Goal: Information Seeking & Learning: Learn about a topic

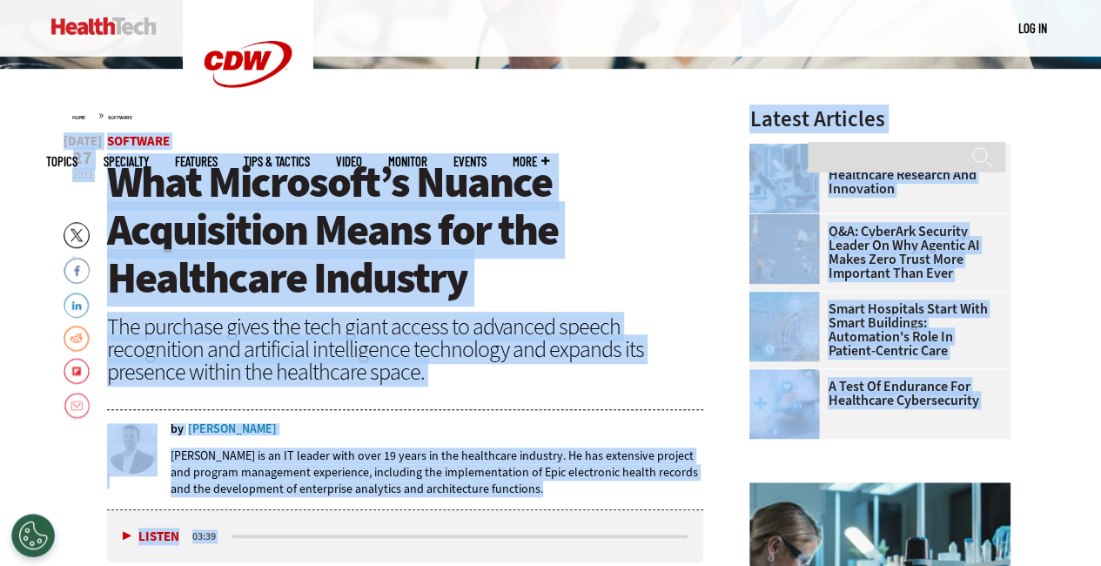
drag, startPoint x: 715, startPoint y: 506, endPoint x: 385, endPoint y: 11, distance: 594.7
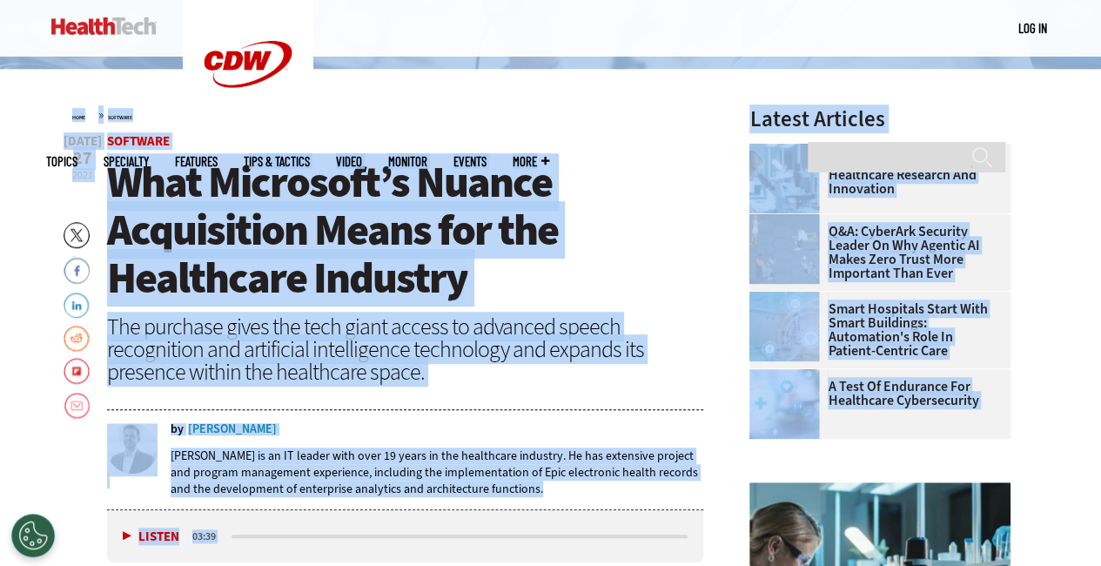
click at [600, 199] on h1 "What Microsoft’s Nuance Acquisition Means for the Healthcare Industry" at bounding box center [405, 230] width 597 height 144
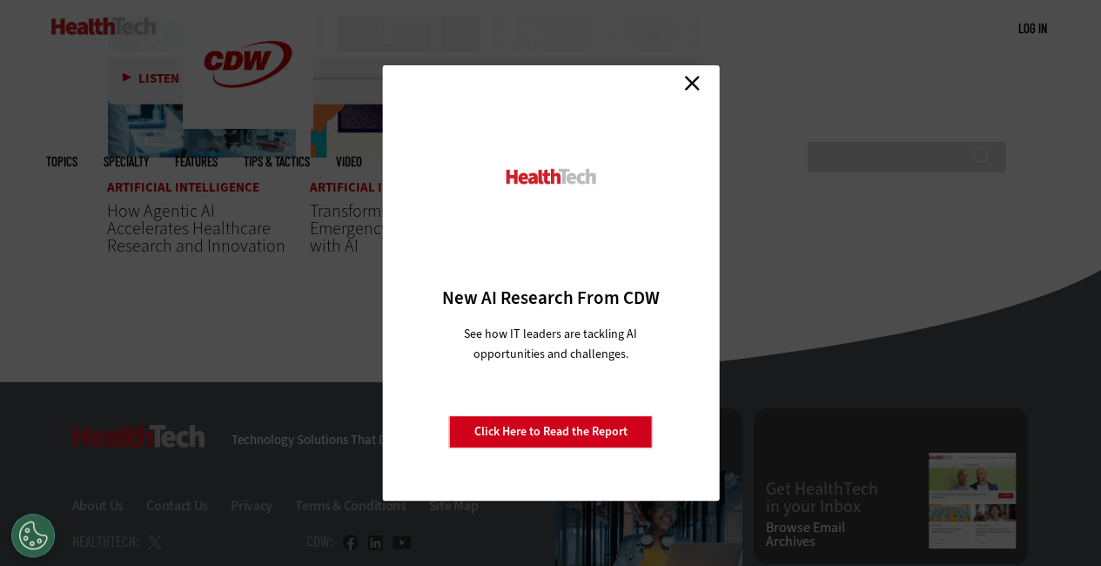
scroll to position [2753, 0]
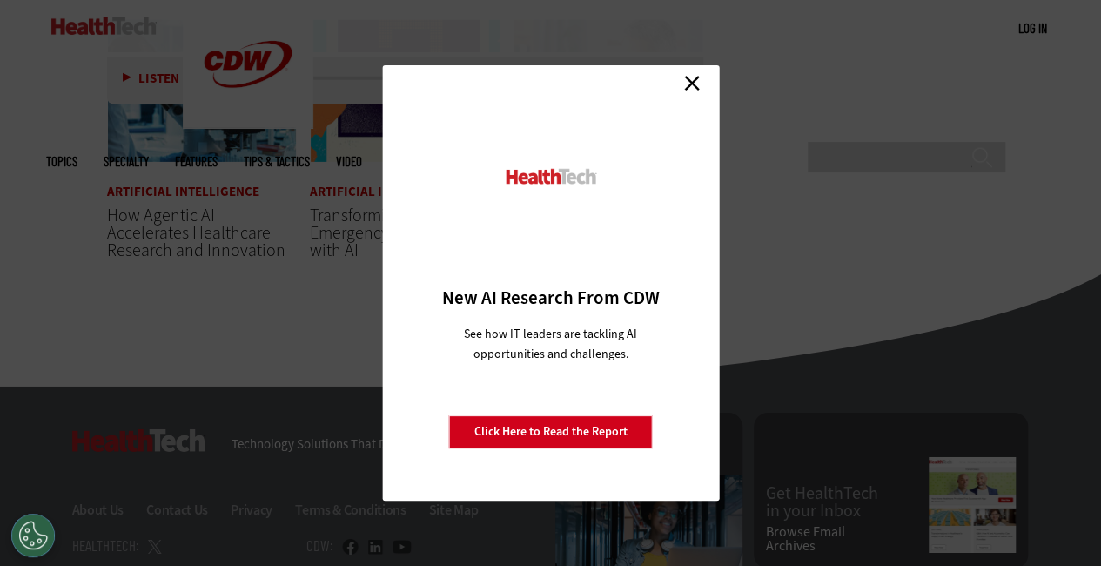
click at [687, 85] on link "Close" at bounding box center [692, 83] width 26 height 26
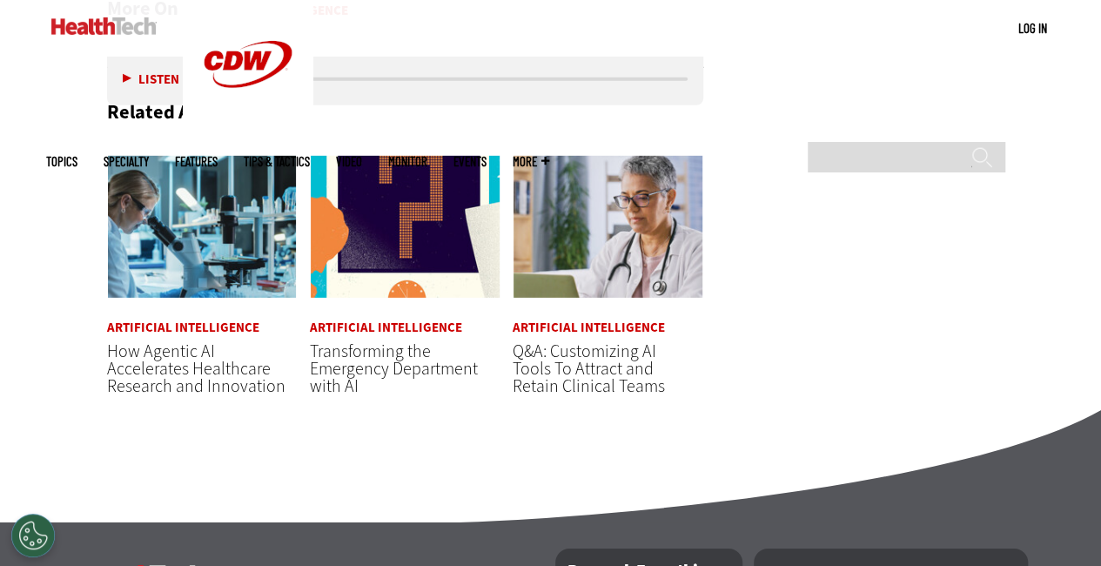
scroll to position [2612, 0]
